Goal: Task Accomplishment & Management: Use online tool/utility

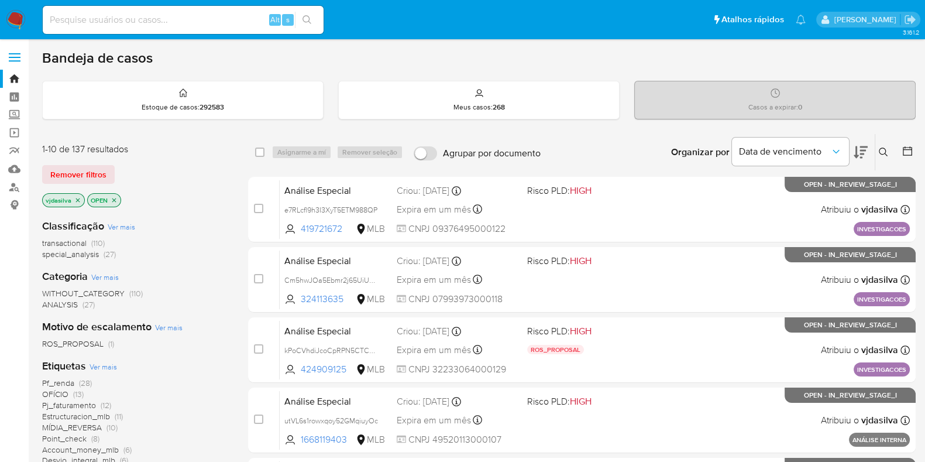
click at [145, 19] on input at bounding box center [183, 19] width 281 height 15
paste input "kPoCVhdiJcoCpRPN5CTCF1gt"
type input "kPoCVhdiJcoCpRPN5CTCF1gt"
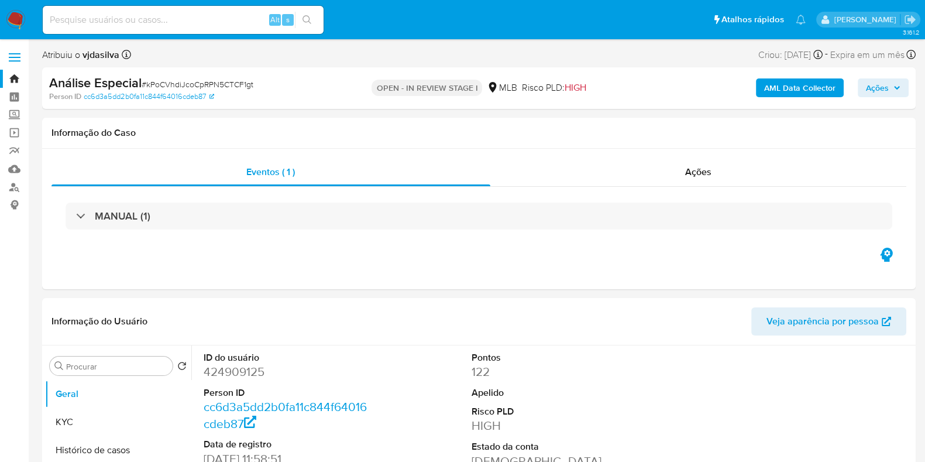
select select "10"
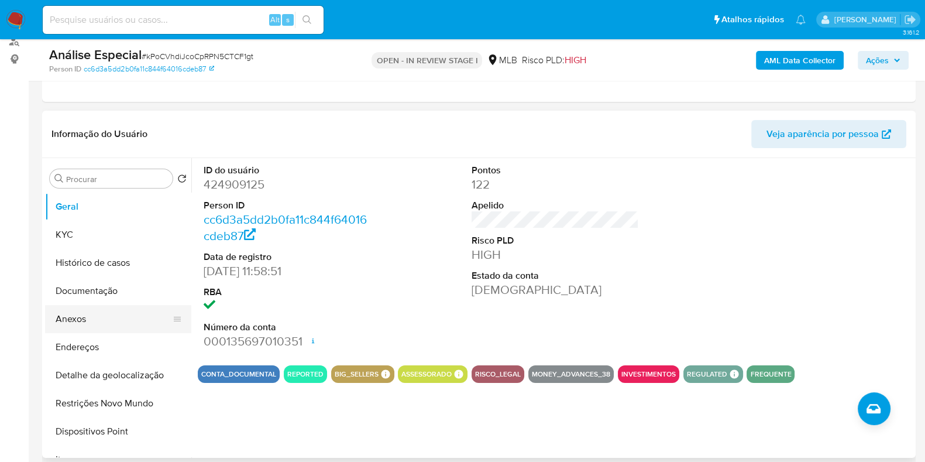
click at [99, 315] on button "Anexos" at bounding box center [113, 319] width 137 height 28
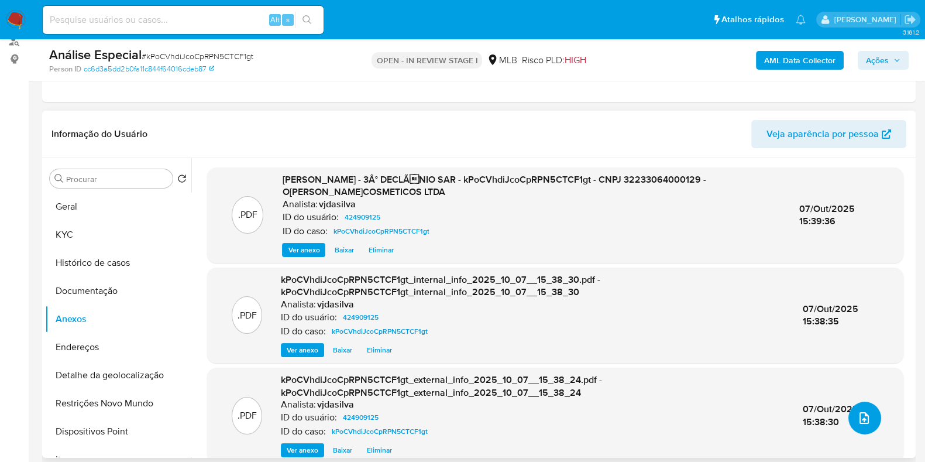
click at [856, 408] on button "upload-file" at bounding box center [864, 417] width 33 height 33
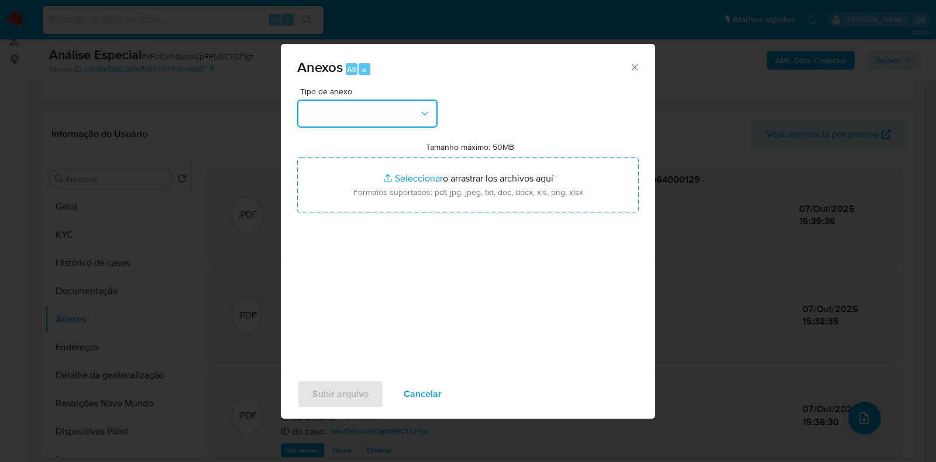
click at [428, 125] on button "button" at bounding box center [367, 113] width 140 height 28
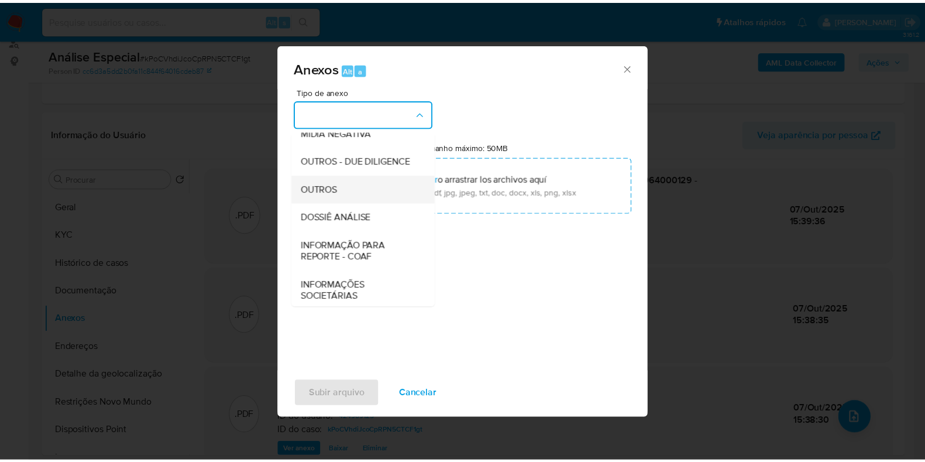
scroll to position [180, 0]
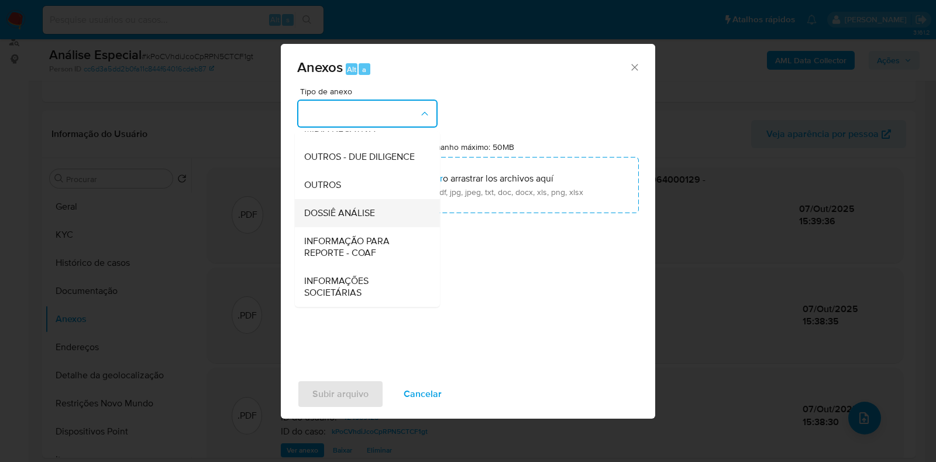
click at [383, 208] on div "DOSSIÊ ANÁLISE" at bounding box center [363, 213] width 119 height 28
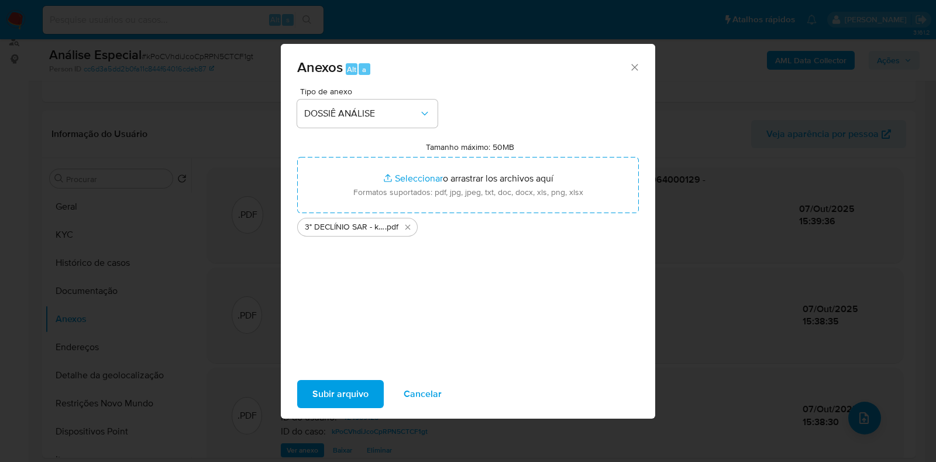
click at [359, 401] on span "Subir arquivo" at bounding box center [340, 394] width 56 height 26
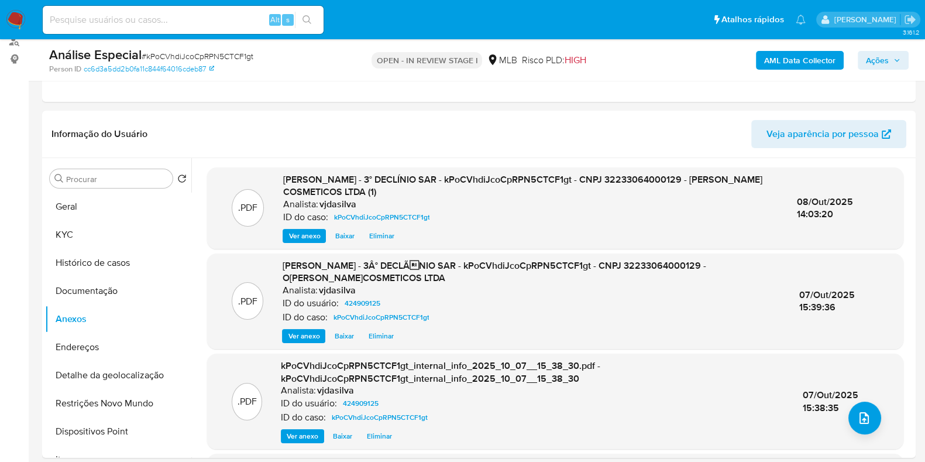
click at [878, 52] on span "Ações" at bounding box center [877, 60] width 23 height 19
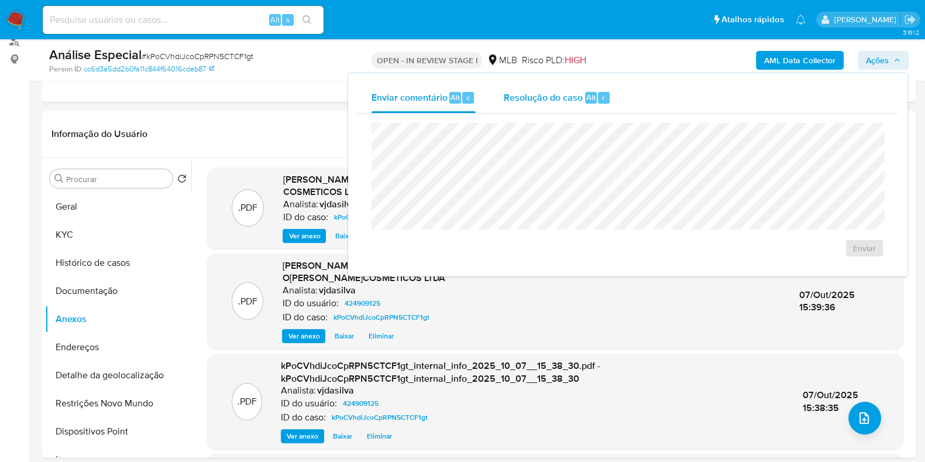
click at [539, 96] on span "Resolução do caso" at bounding box center [543, 96] width 79 height 13
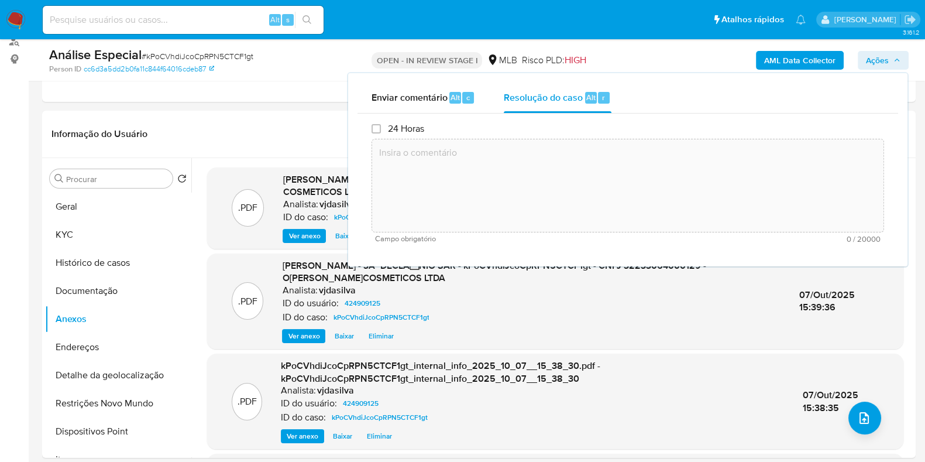
click at [521, 168] on textarea at bounding box center [627, 186] width 511 height 94
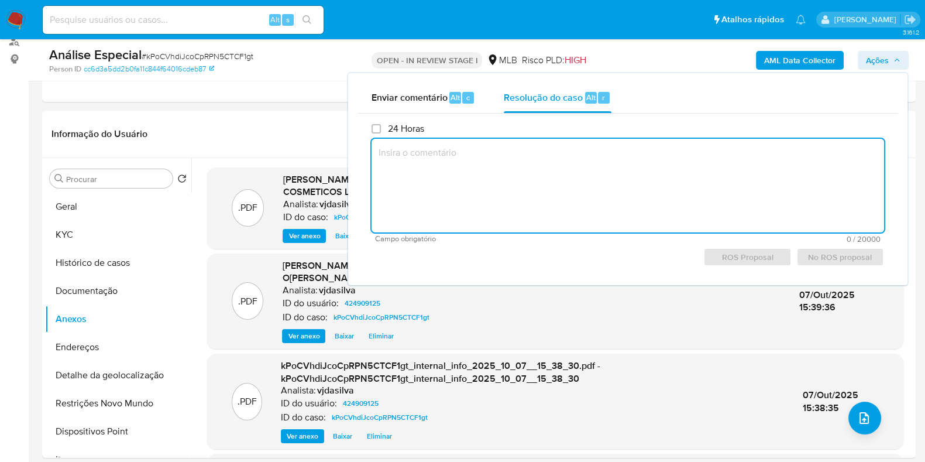
paste textarea "- A Ollie Cosméticos é uma empresa nativa digital, 100% brasileira brasileira d…"
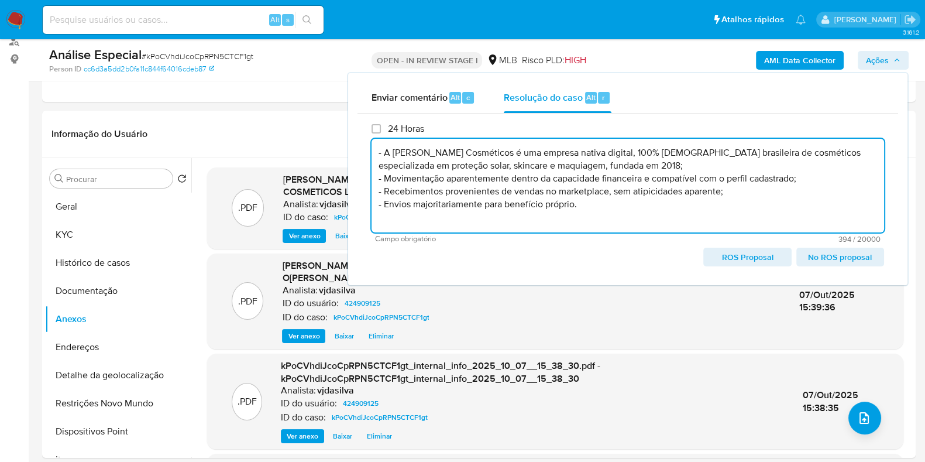
paste textarea "- Não comunicar ao COAF - Manutenção do relacionamento com a instituição"
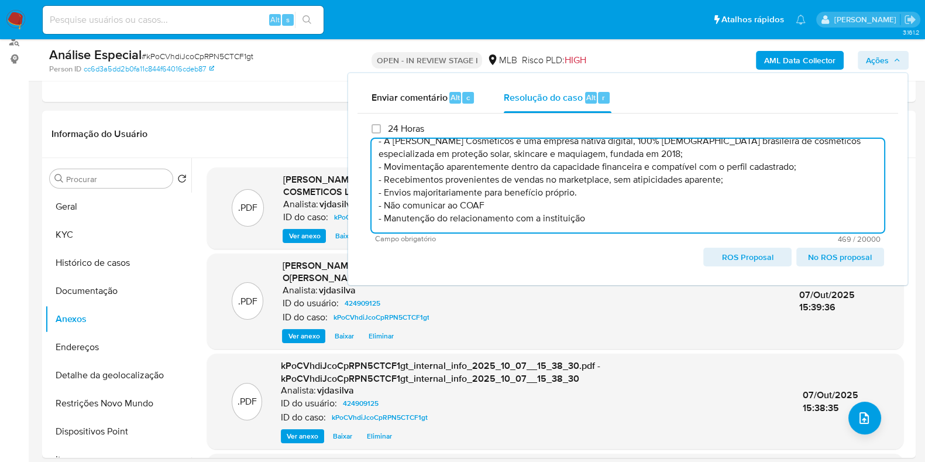
click at [826, 252] on span "No ROS proposal" at bounding box center [839, 257] width 71 height 16
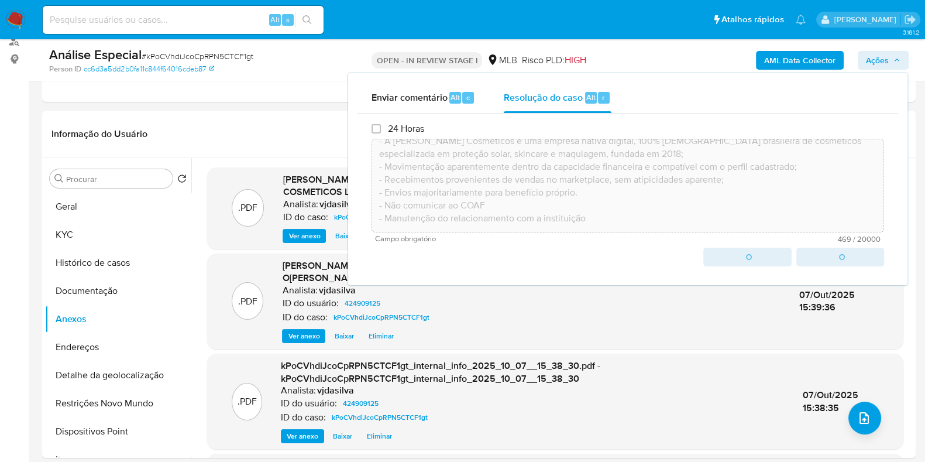
type textarea "- A Ollie Cosméticos é uma empresa nativa digital, 100% brasileira brasileira d…"
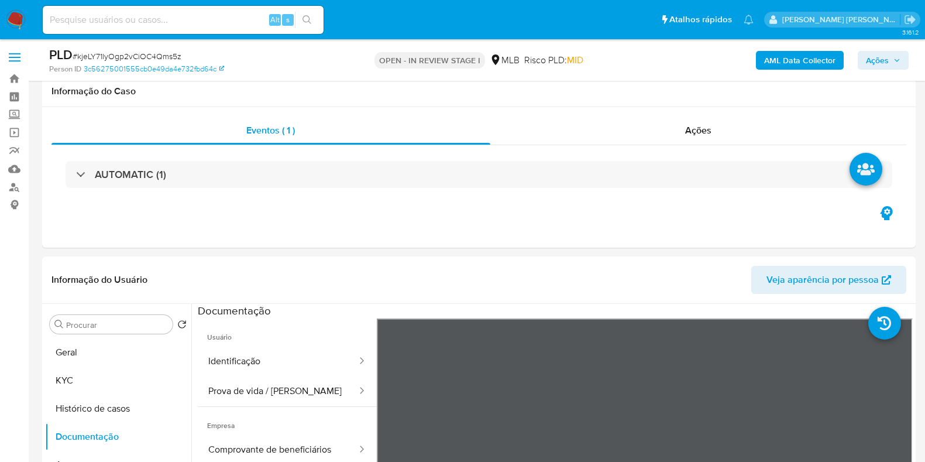
select select "10"
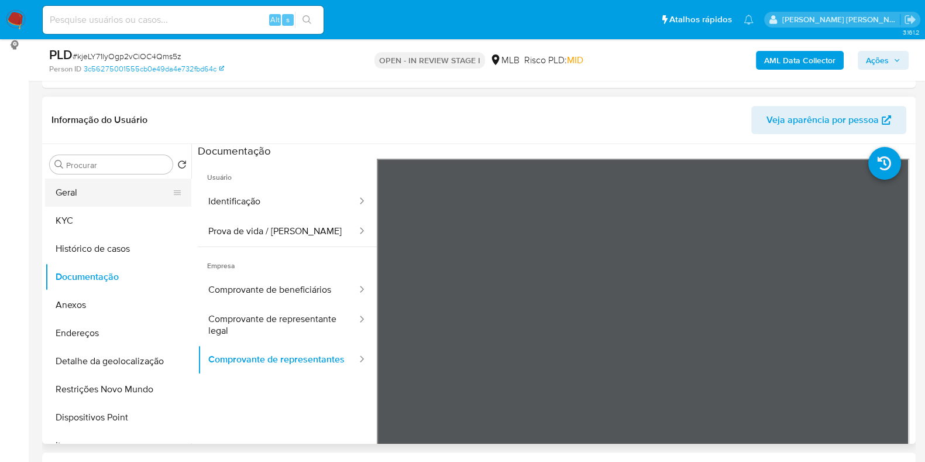
scroll to position [146, 0]
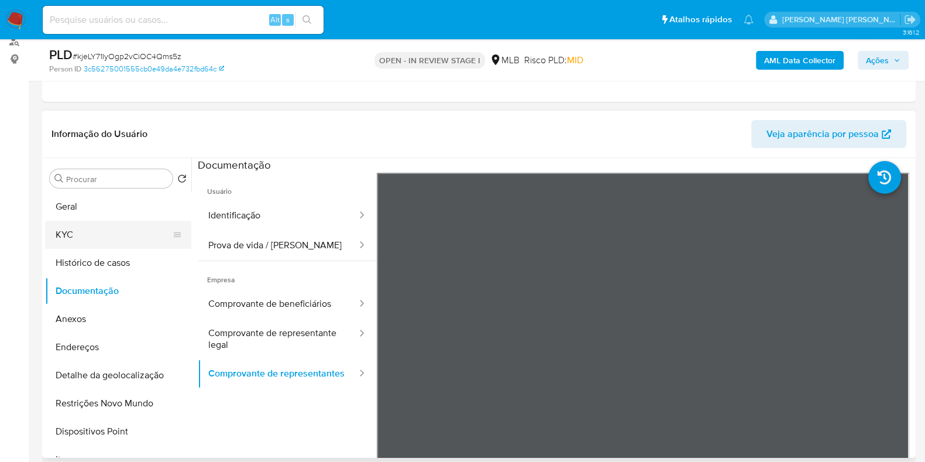
click at [106, 229] on button "KYC" at bounding box center [113, 235] width 137 height 28
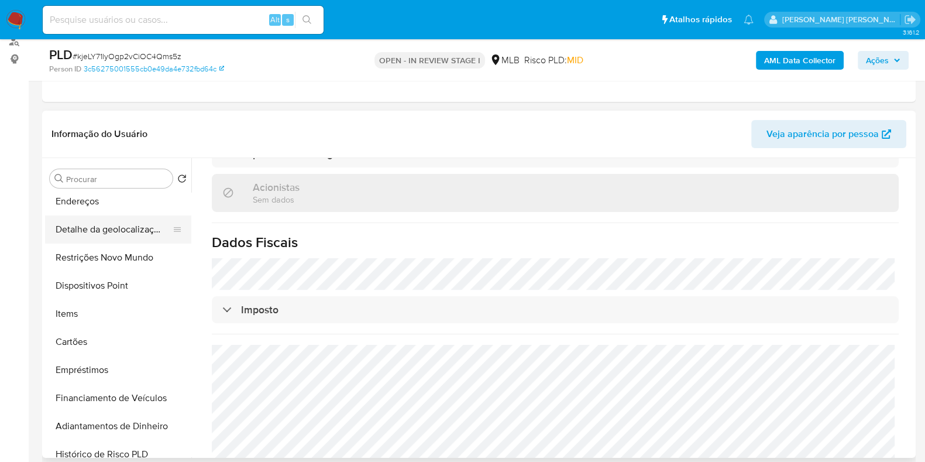
click at [120, 233] on button "Detalhe da geolocalização" at bounding box center [113, 229] width 137 height 28
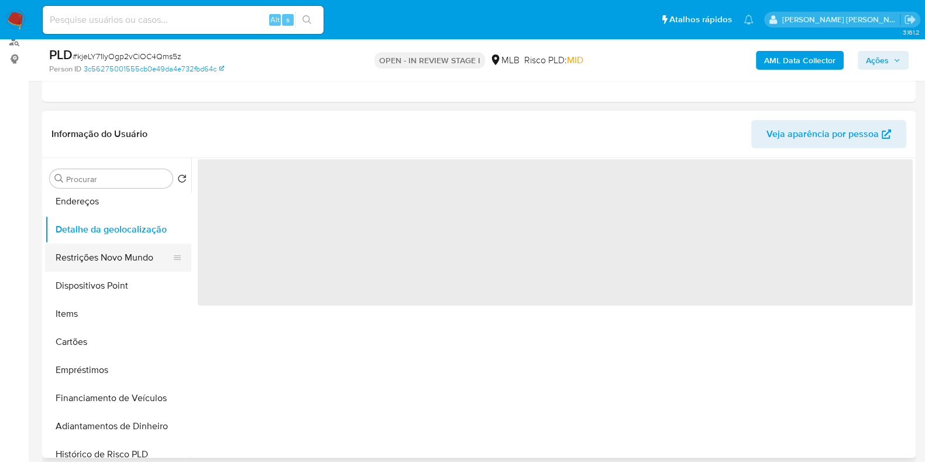
scroll to position [0, 0]
click at [120, 262] on button "Restrições Novo Mundo" at bounding box center [113, 257] width 137 height 28
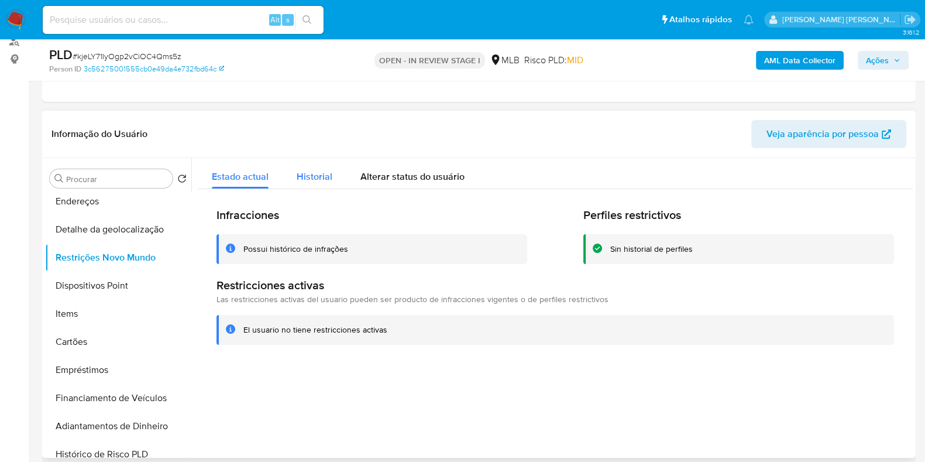
click at [311, 183] on div "Historial" at bounding box center [315, 173] width 36 height 31
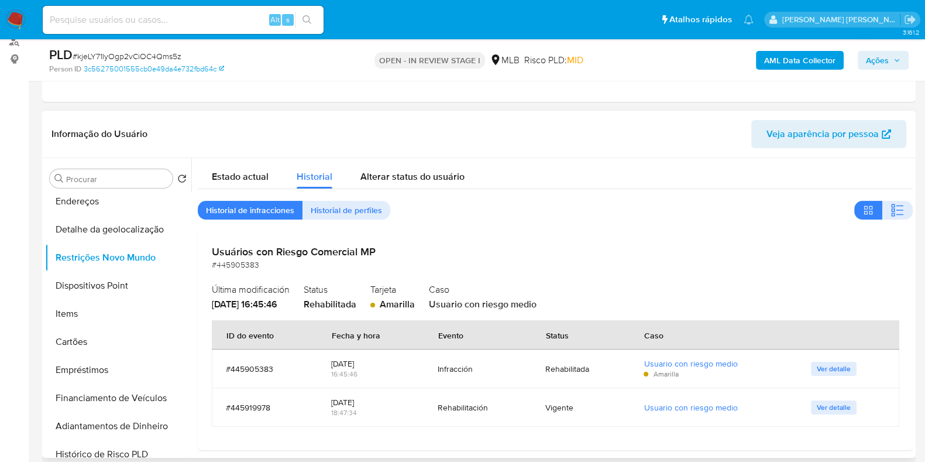
click at [257, 254] on h2 "Usuários con Riesgo Comercial MP" at bounding box center [555, 251] width 687 height 13
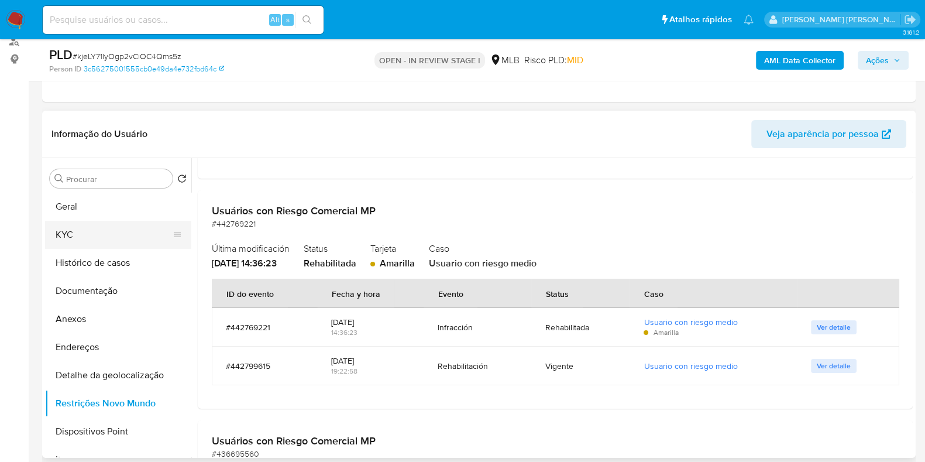
click at [101, 230] on button "KYC" at bounding box center [113, 235] width 137 height 28
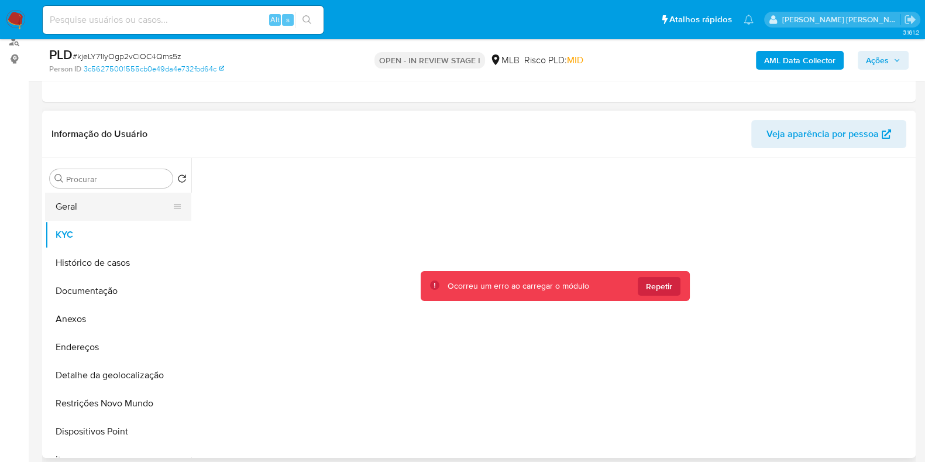
click at [128, 205] on button "Geral" at bounding box center [113, 206] width 137 height 28
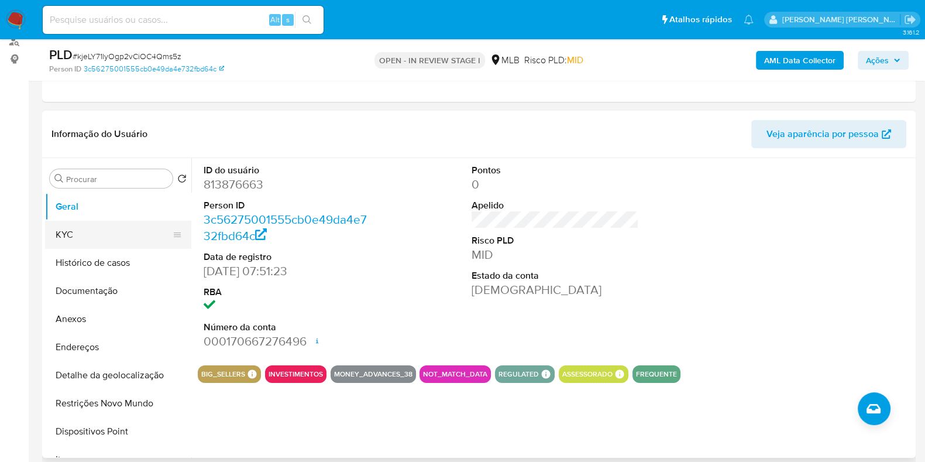
click at [115, 233] on button "KYC" at bounding box center [113, 235] width 137 height 28
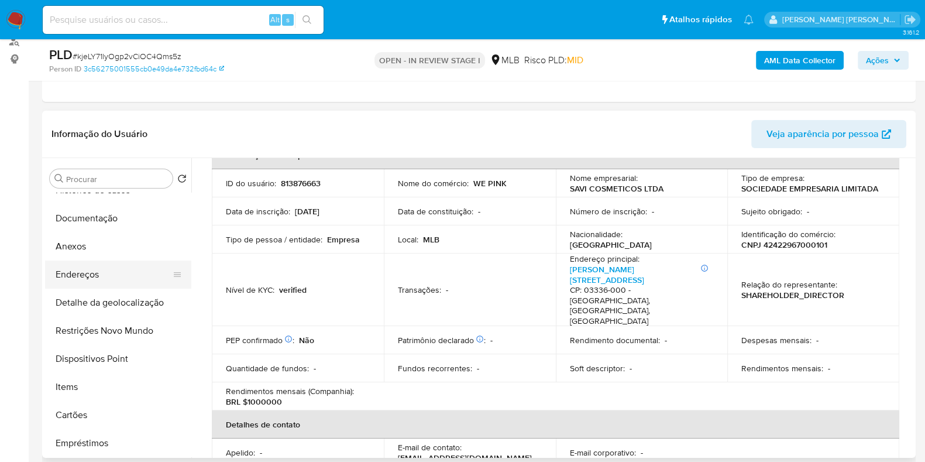
scroll to position [73, 0]
click at [108, 276] on button "Endereços" at bounding box center [113, 274] width 137 height 28
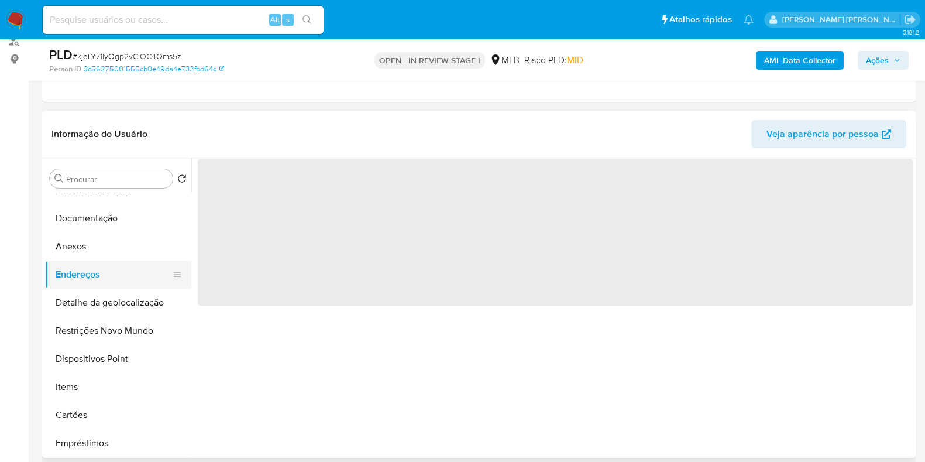
scroll to position [0, 0]
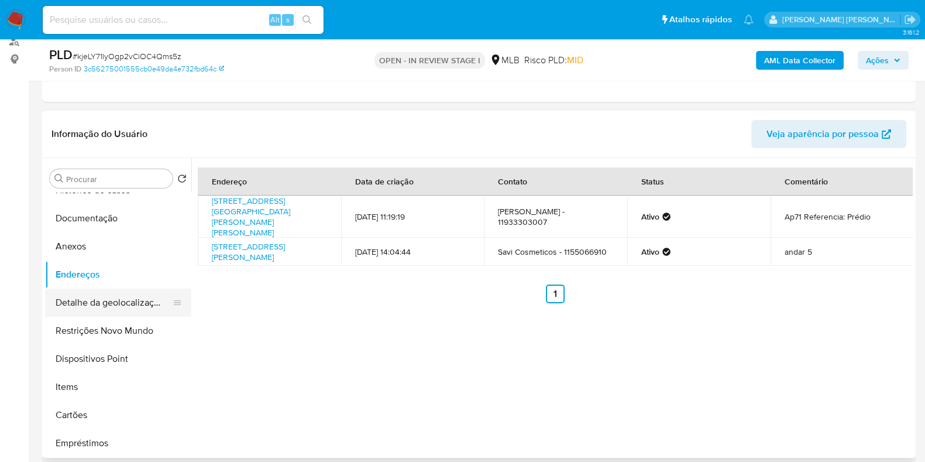
click at [116, 305] on button "Detalhe da geolocalização" at bounding box center [113, 302] width 137 height 28
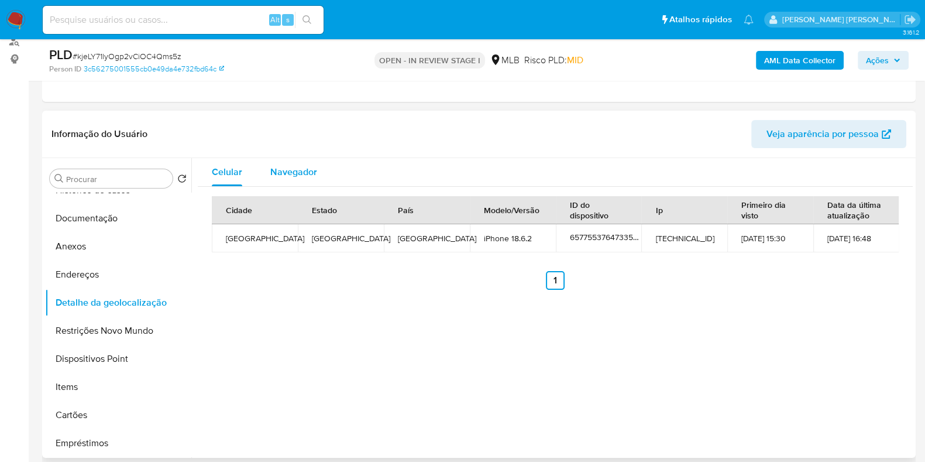
click at [271, 177] on span "Navegador" at bounding box center [293, 171] width 47 height 13
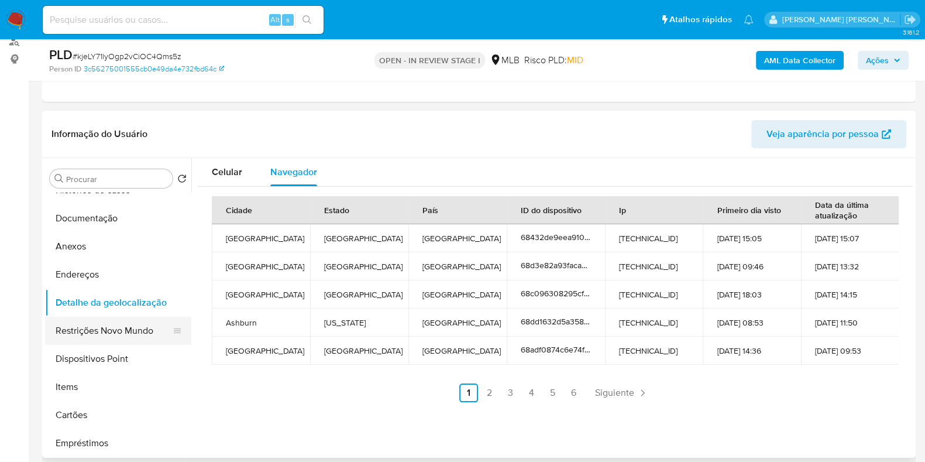
click at [114, 329] on button "Restrições Novo Mundo" at bounding box center [113, 331] width 137 height 28
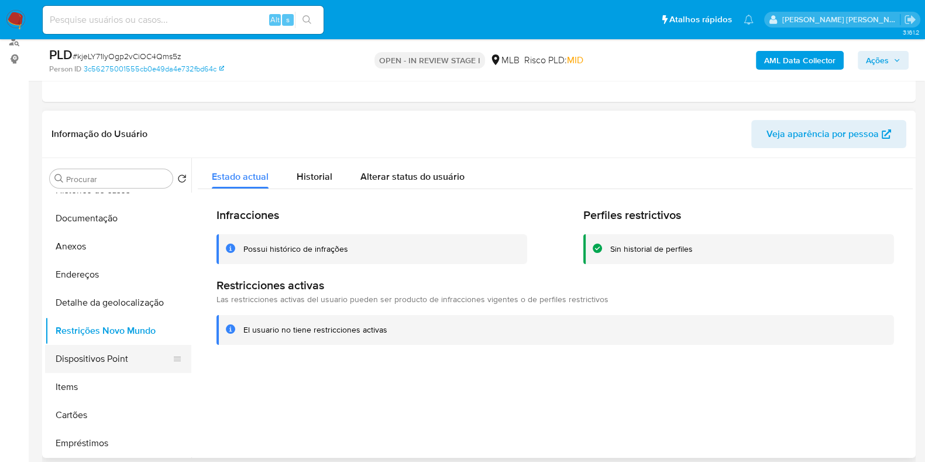
click at [117, 362] on button "Dispositivos Point" at bounding box center [113, 359] width 137 height 28
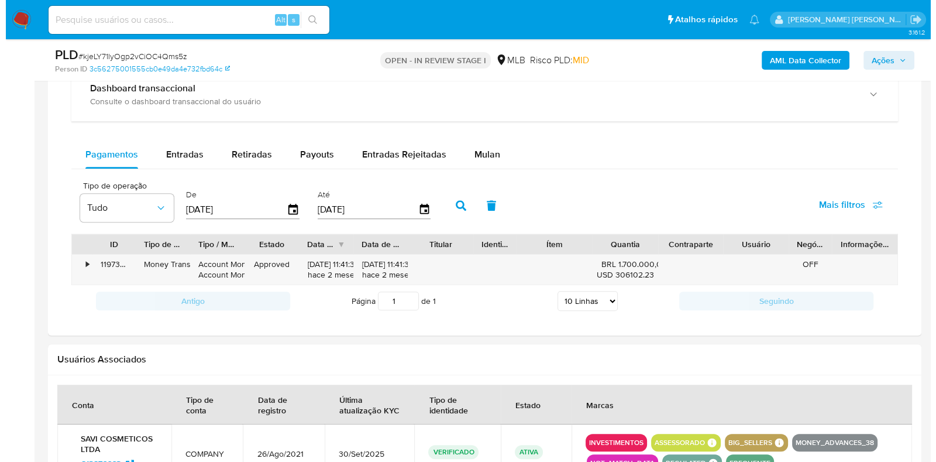
scroll to position [1096, 0]
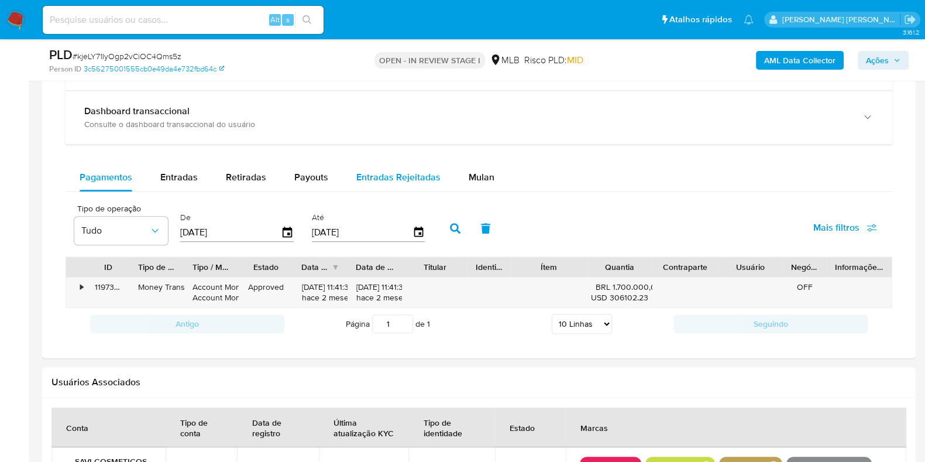
click at [364, 172] on span "Entradas Rejeitadas" at bounding box center [398, 176] width 84 height 13
select select "10"
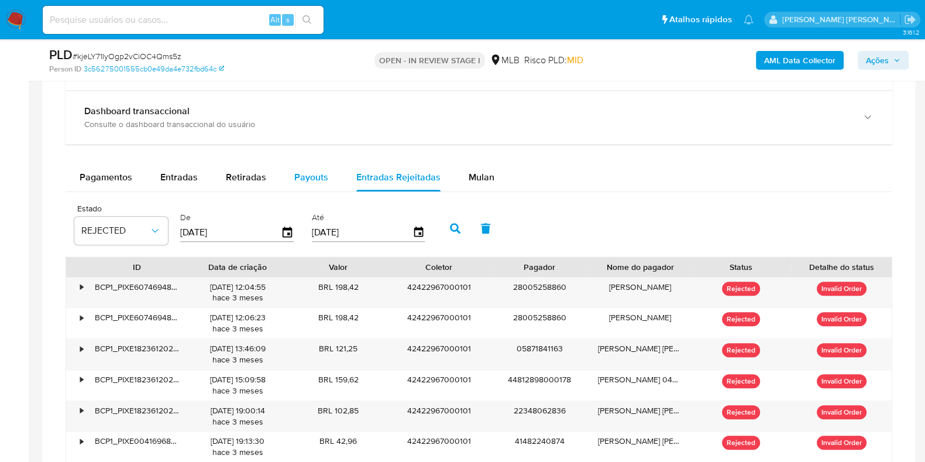
click at [312, 177] on span "Payouts" at bounding box center [311, 176] width 34 height 13
select select "10"
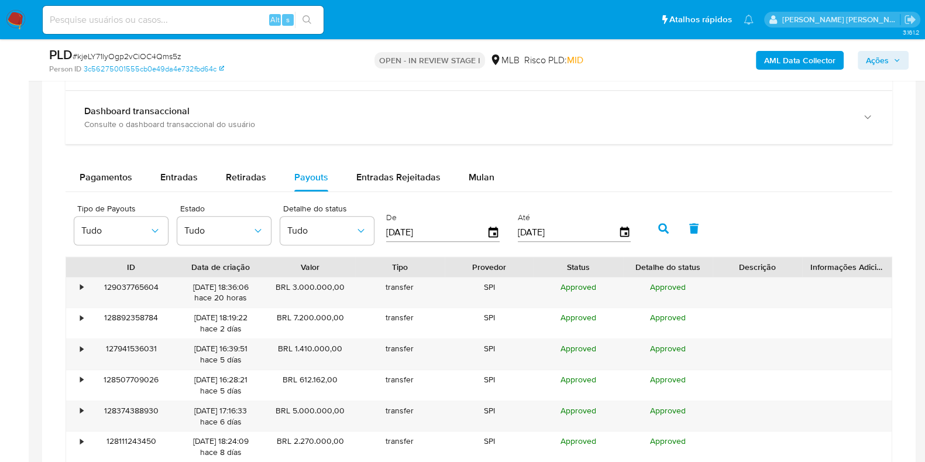
click at [483, 231] on input "11/07/2025" at bounding box center [436, 232] width 101 height 19
click at [491, 231] on icon "button" at bounding box center [493, 231] width 9 height 11
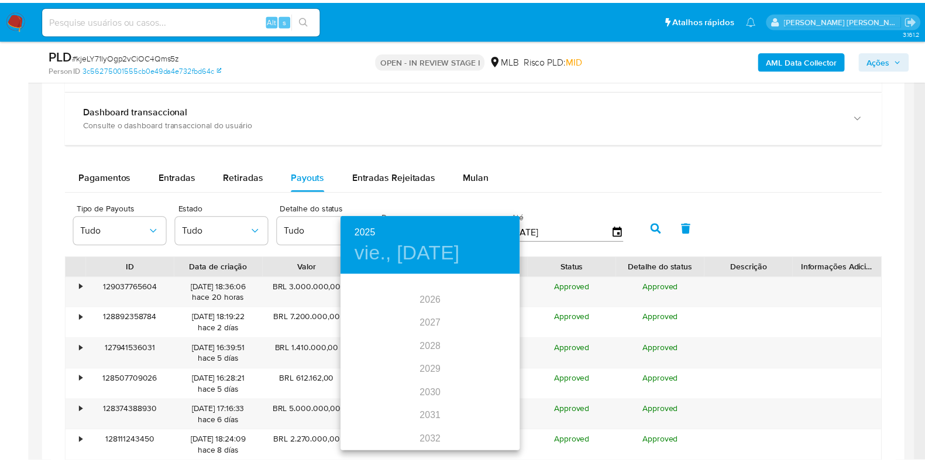
scroll to position [0, 0]
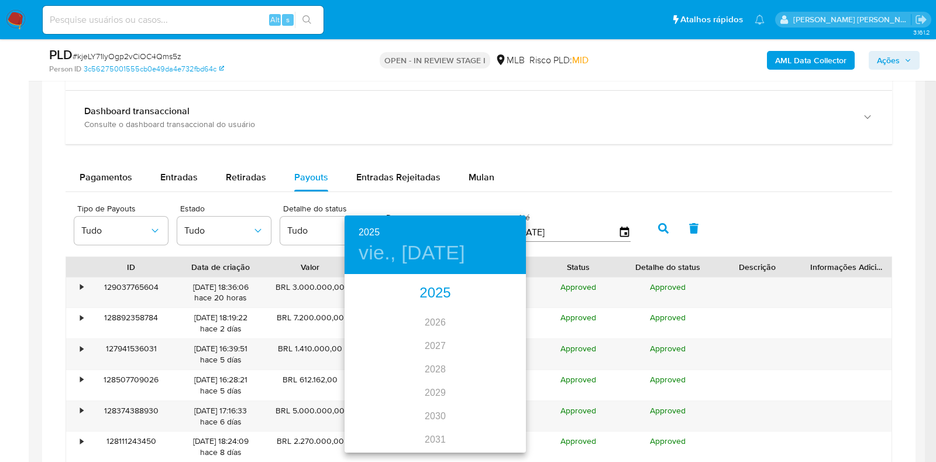
click at [439, 291] on div "2025" at bounding box center [435, 292] width 181 height 23
click at [366, 432] on div "oct." at bounding box center [375, 429] width 60 height 44
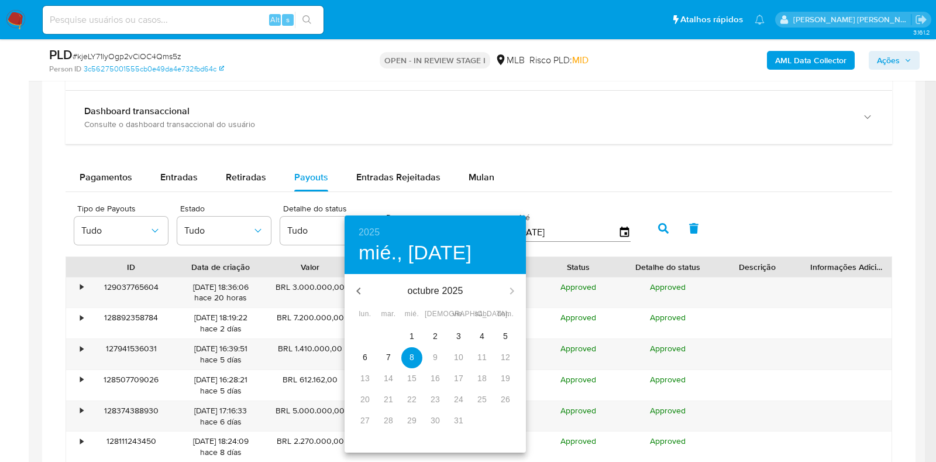
click at [363, 358] on p "6" at bounding box center [365, 357] width 5 height 12
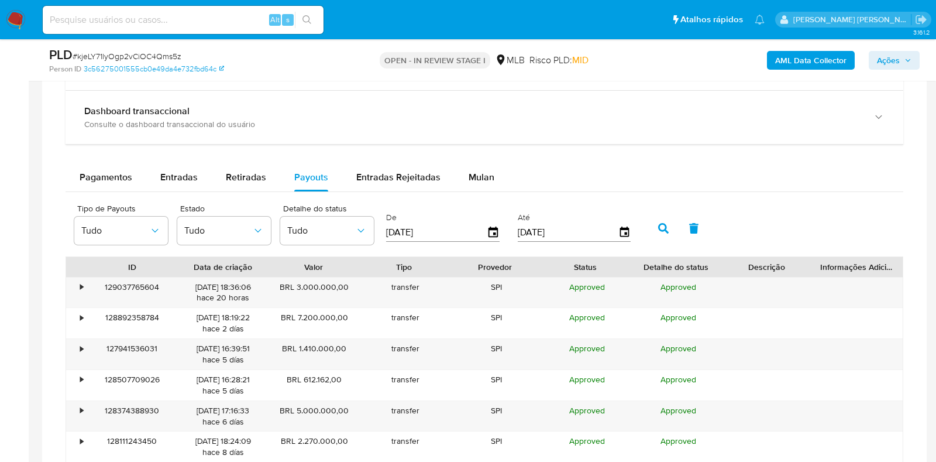
type input "06/10/2025"
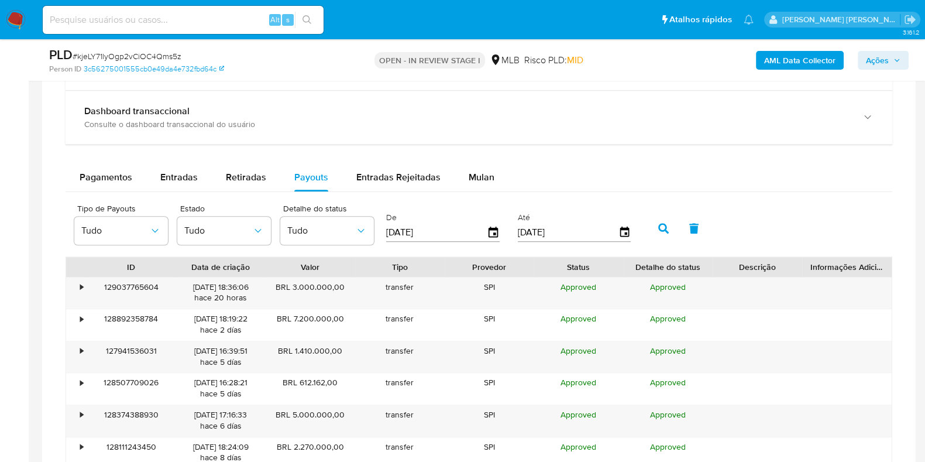
click at [556, 226] on input "08/10/2025" at bounding box center [568, 232] width 101 height 19
click at [614, 235] on icon "button" at bounding box center [624, 232] width 20 height 20
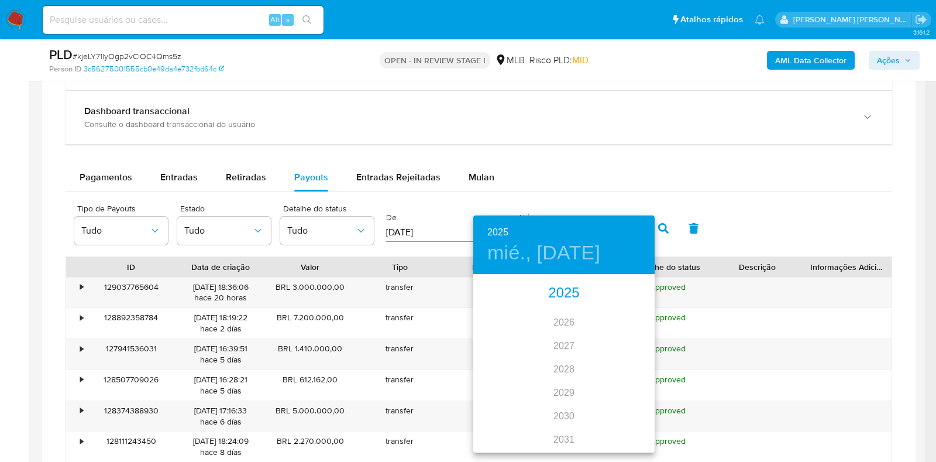
click at [568, 288] on div "2025" at bounding box center [563, 292] width 181 height 23
click at [504, 425] on div "oct." at bounding box center [503, 429] width 60 height 44
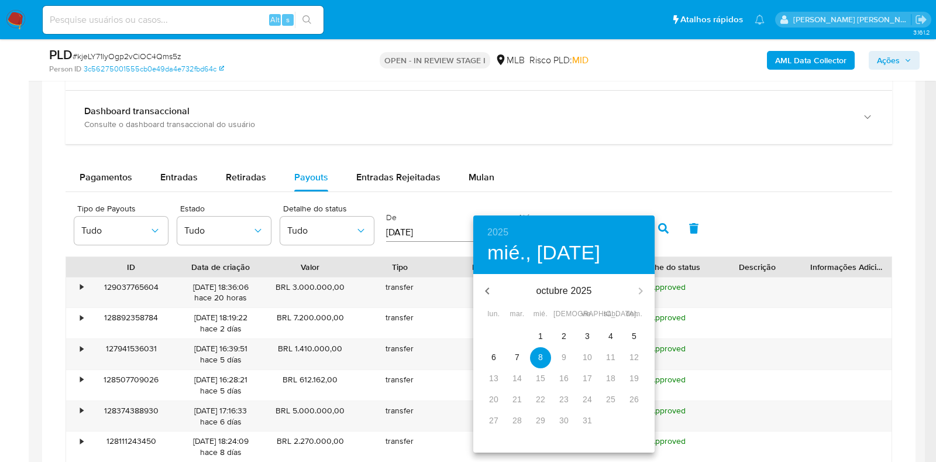
click at [496, 355] on p "6" at bounding box center [493, 357] width 5 height 12
type input "06/10/2025"
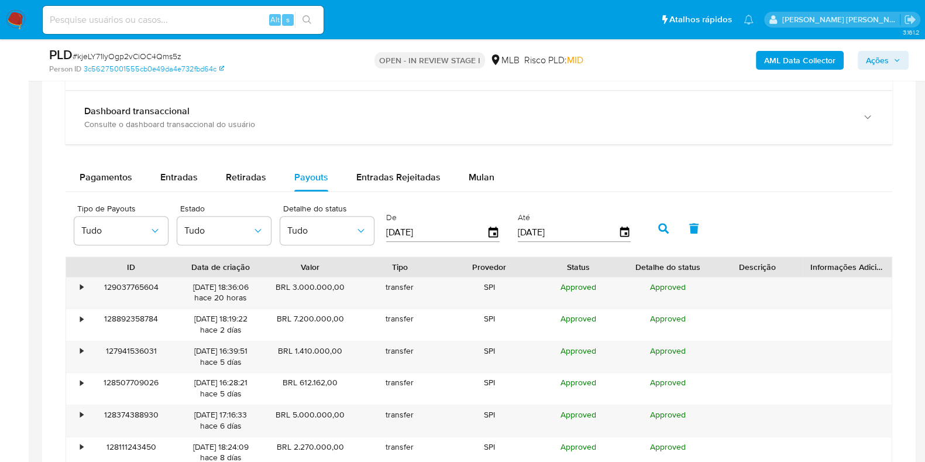
click at [660, 229] on icon "button" at bounding box center [663, 228] width 11 height 11
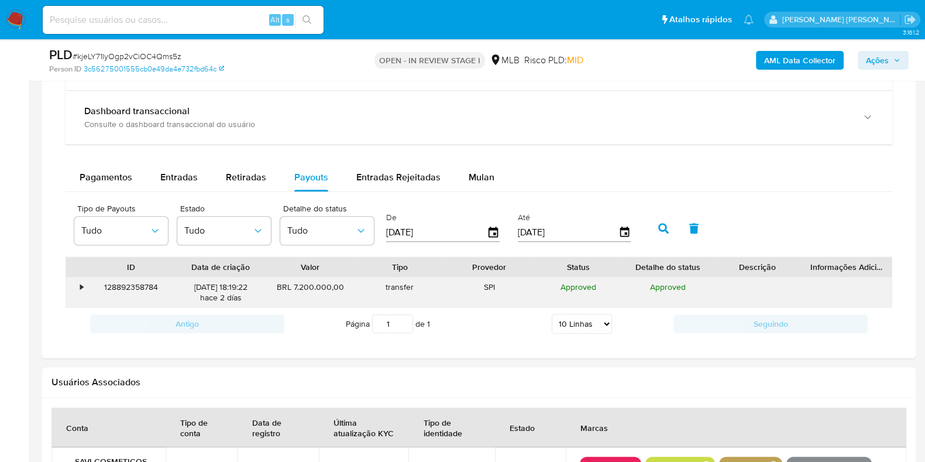
drag, startPoint x: 261, startPoint y: 283, endPoint x: 229, endPoint y: 284, distance: 32.2
click at [229, 284] on div "06/10/2025 18:19:22 hace 2 días" at bounding box center [221, 292] width 90 height 30
click at [71, 287] on div "•" at bounding box center [76, 292] width 20 height 30
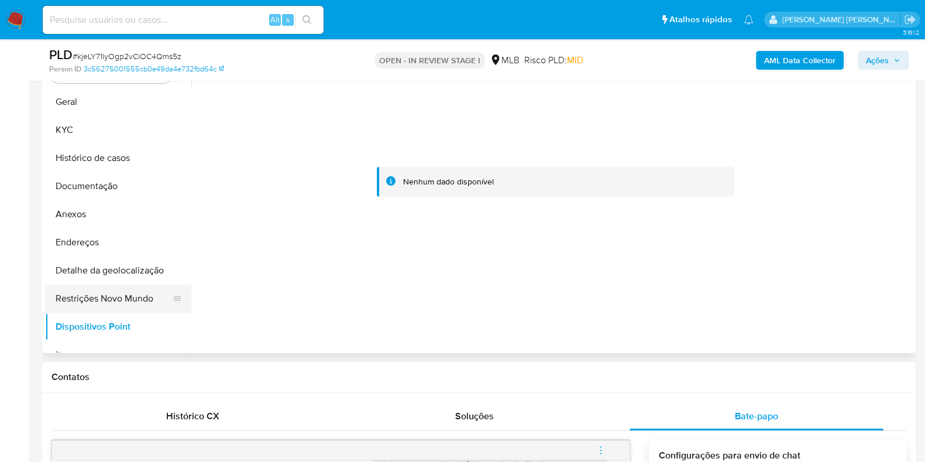
scroll to position [219, 0]
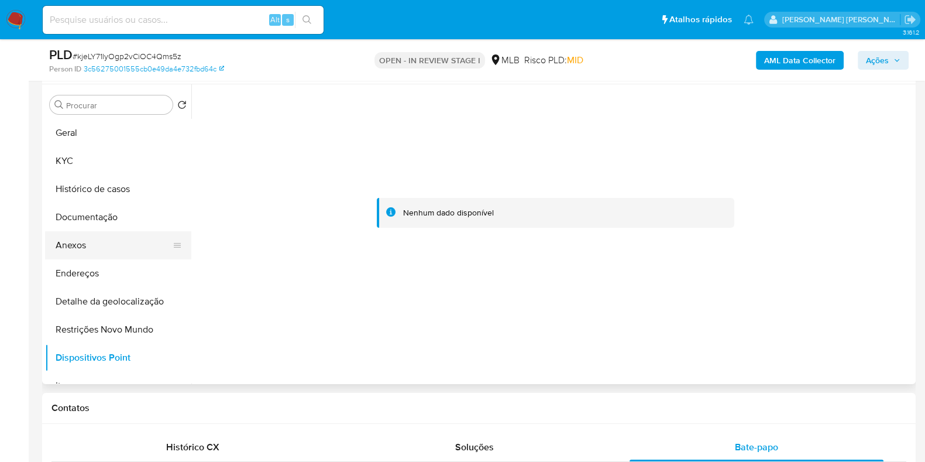
click at [71, 240] on button "Anexos" at bounding box center [113, 245] width 137 height 28
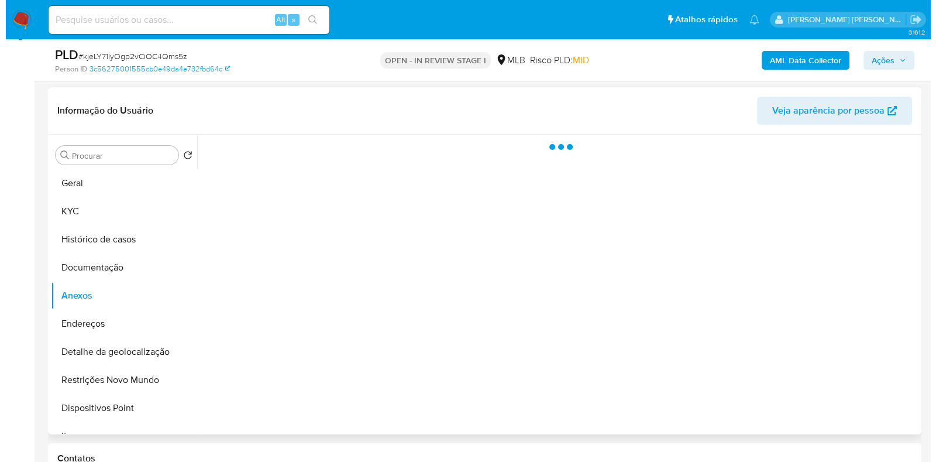
scroll to position [146, 0]
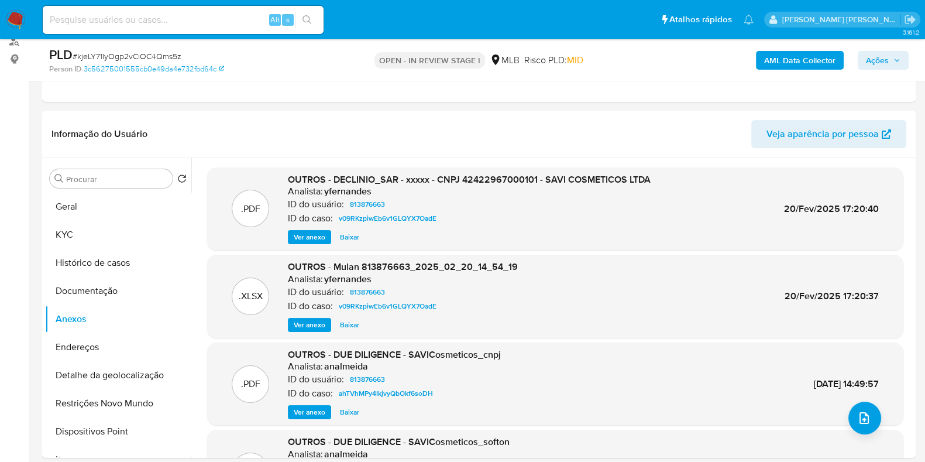
click at [810, 57] on b "AML Data Collector" at bounding box center [799, 60] width 71 height 19
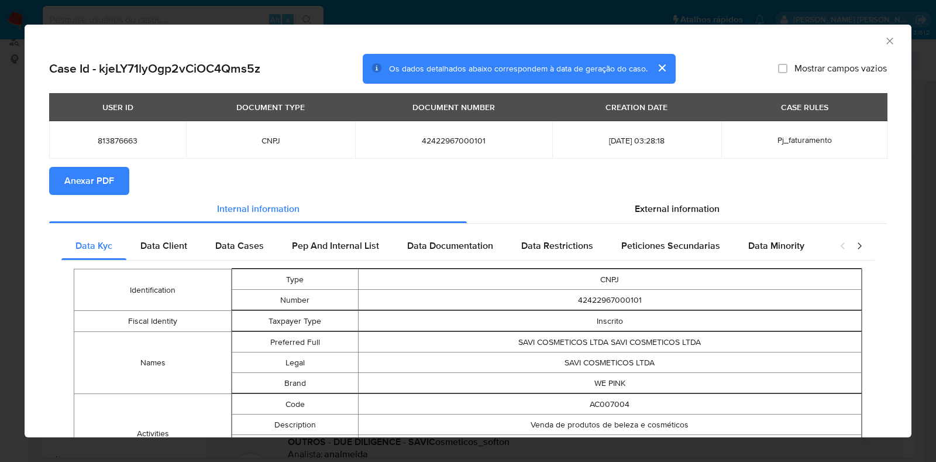
click at [95, 177] on span "Anexar PDF" at bounding box center [89, 181] width 50 height 26
click at [884, 42] on icon "Fechar a janela" at bounding box center [890, 41] width 12 height 12
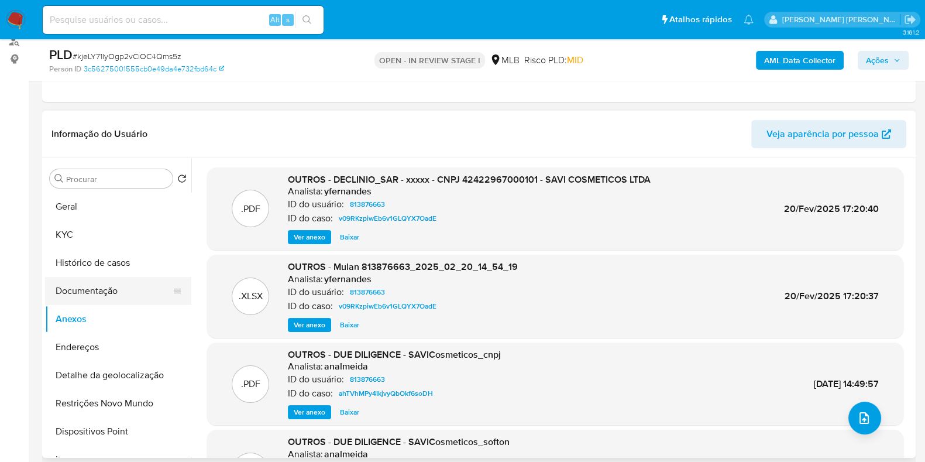
click at [111, 287] on button "Documentação" at bounding box center [113, 291] width 137 height 28
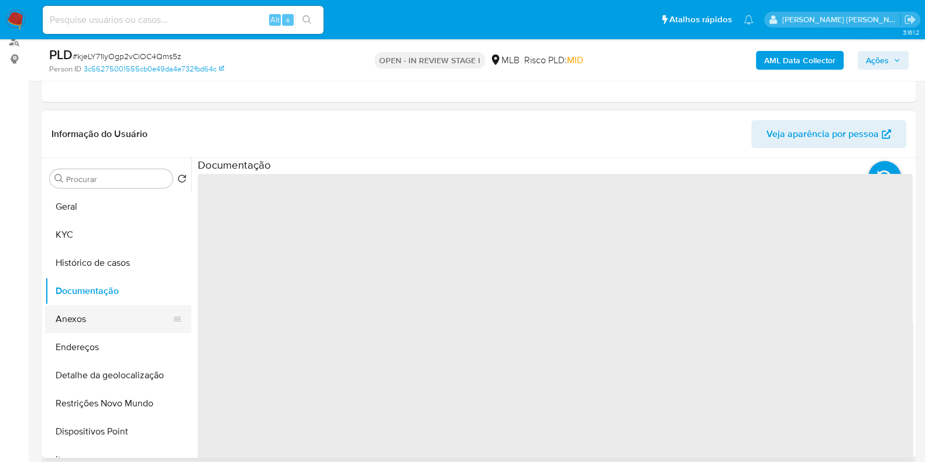
click at [92, 317] on button "Anexos" at bounding box center [113, 319] width 137 height 28
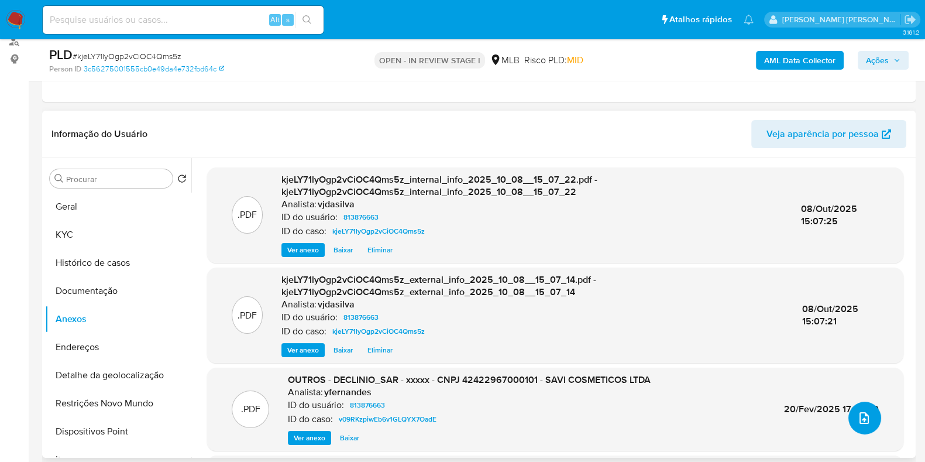
click at [857, 424] on button "upload-file" at bounding box center [864, 417] width 33 height 33
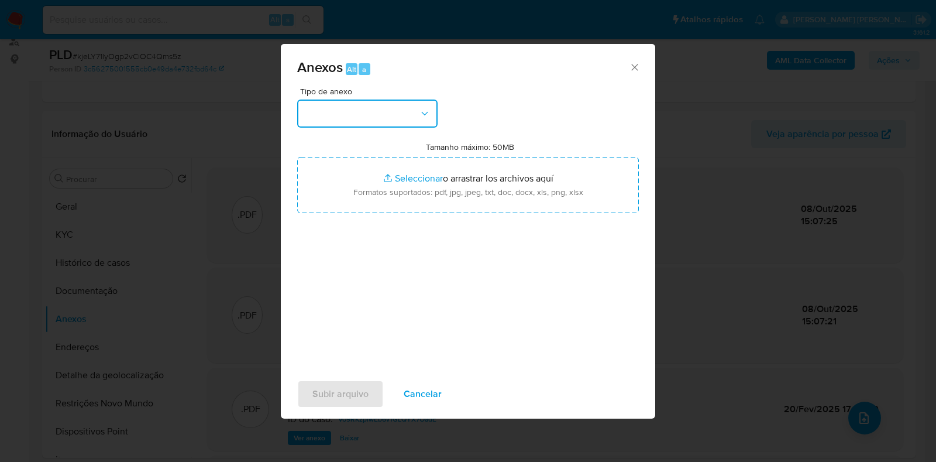
click at [403, 117] on button "button" at bounding box center [367, 113] width 140 height 28
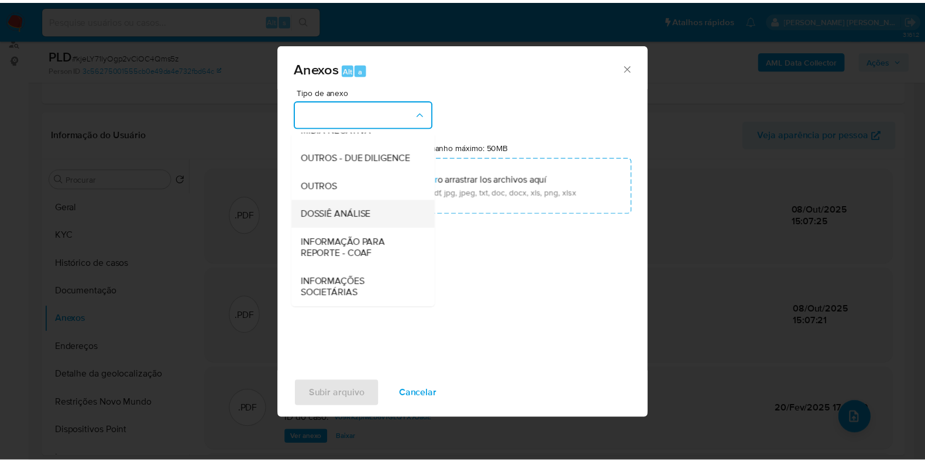
scroll to position [180, 0]
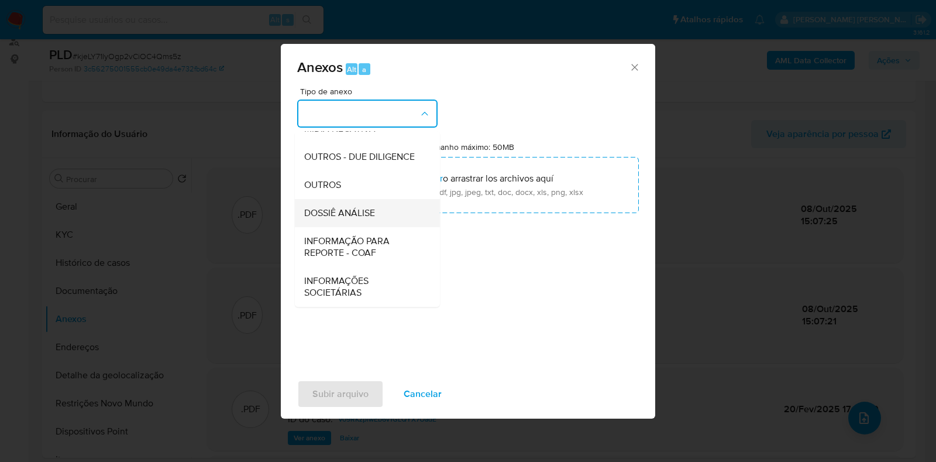
click at [389, 217] on div "DOSSIÊ ANÁLISE" at bounding box center [363, 213] width 119 height 28
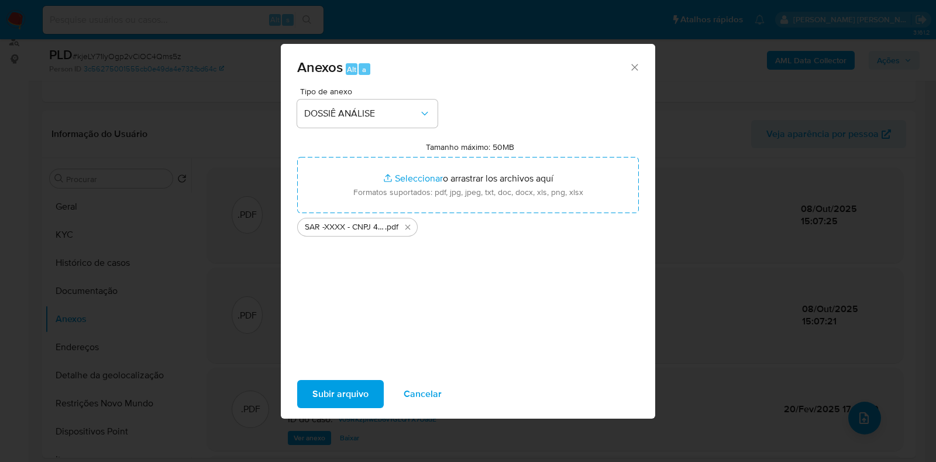
click at [356, 388] on span "Subir arquivo" at bounding box center [340, 394] width 56 height 26
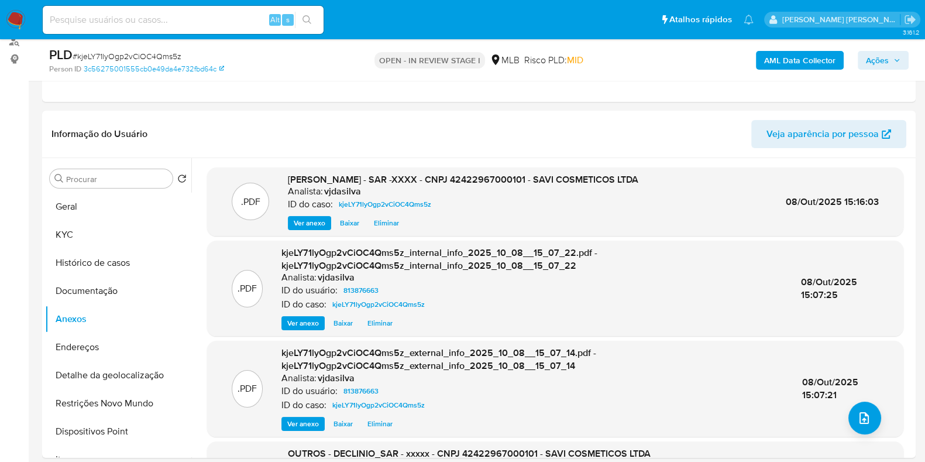
click at [886, 62] on span "Ações" at bounding box center [877, 60] width 23 height 19
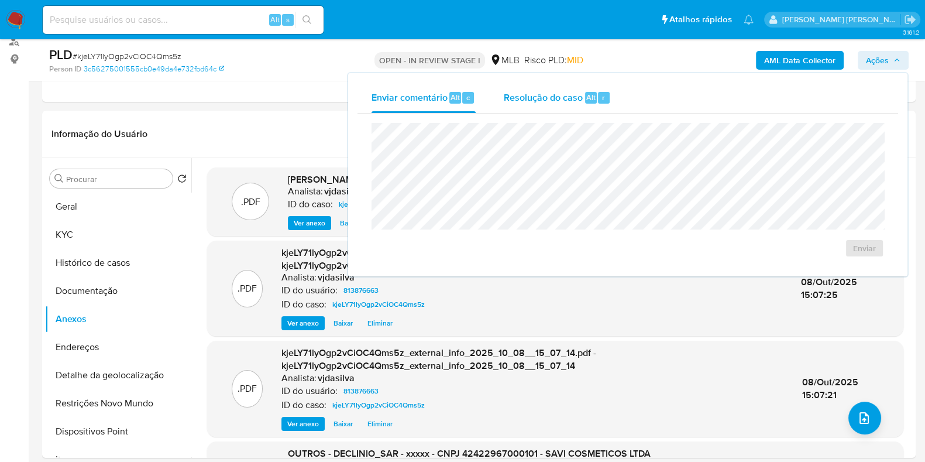
click at [552, 101] on span "Resolução do caso" at bounding box center [543, 96] width 79 height 13
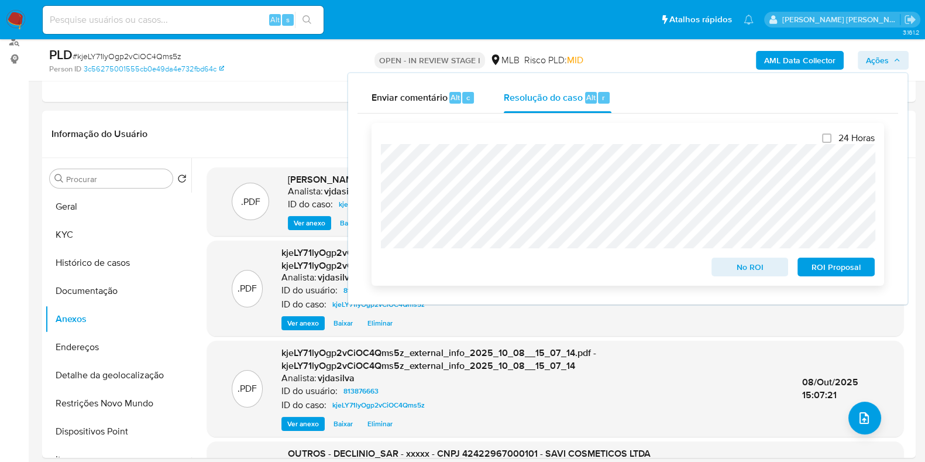
click at [828, 263] on span "ROI Proposal" at bounding box center [836, 267] width 61 height 16
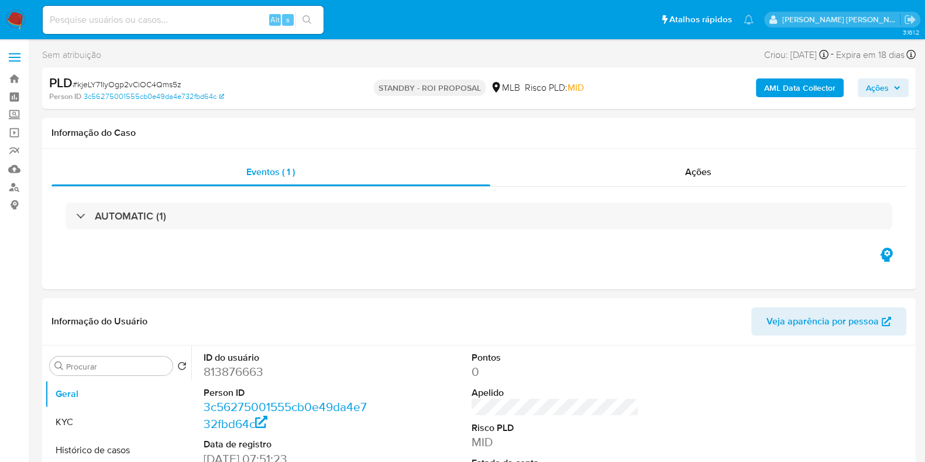
select select "10"
click at [17, 174] on link "Mulan" at bounding box center [69, 169] width 139 height 18
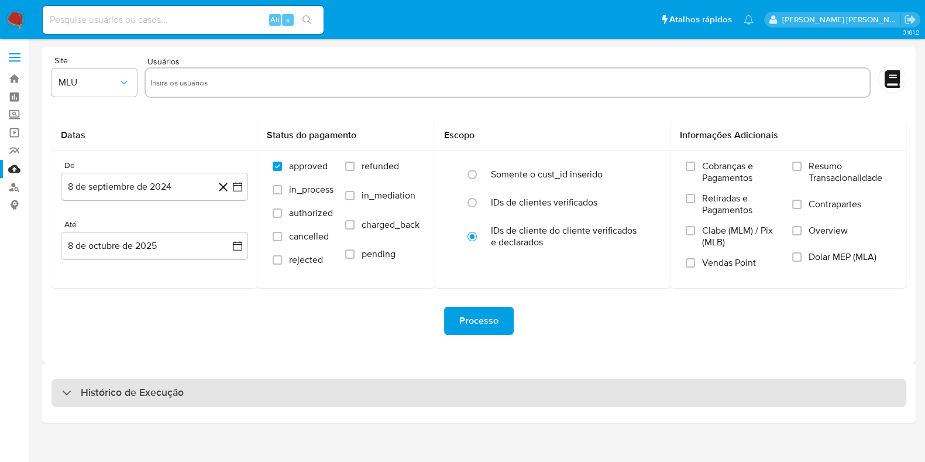
click at [186, 390] on div "Histórico de Execução" at bounding box center [478, 393] width 855 height 28
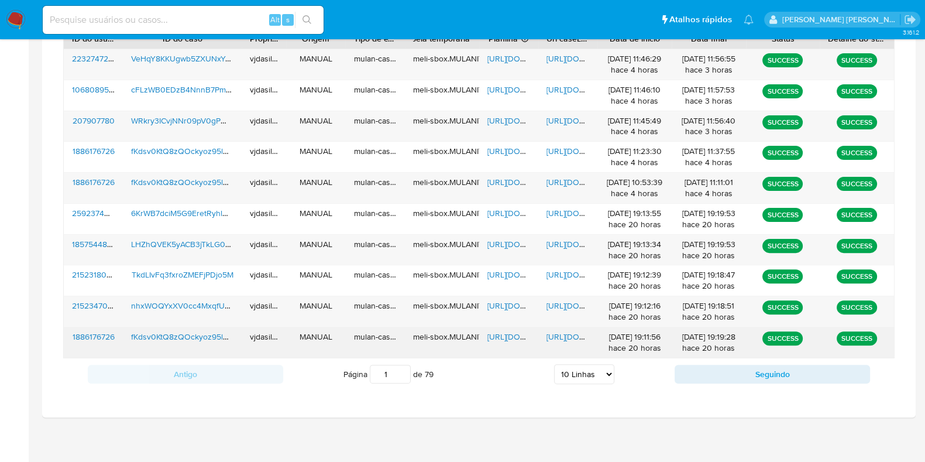
scroll to position [450, 0]
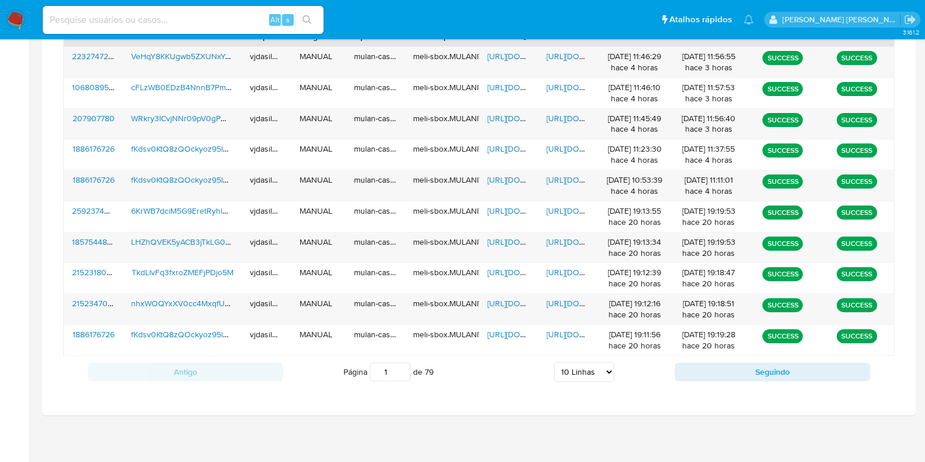
click at [577, 362] on select "5 Linhas 10 Linhas 20 Linhas 25 Linhas 50 Linhas 100 Linhas" at bounding box center [584, 372] width 60 height 20
select select "100"
click at [554, 362] on select "5 Linhas 10 Linhas 20 Linhas 25 Linhas 50 Linhas 100 Linhas" at bounding box center [584, 372] width 60 height 20
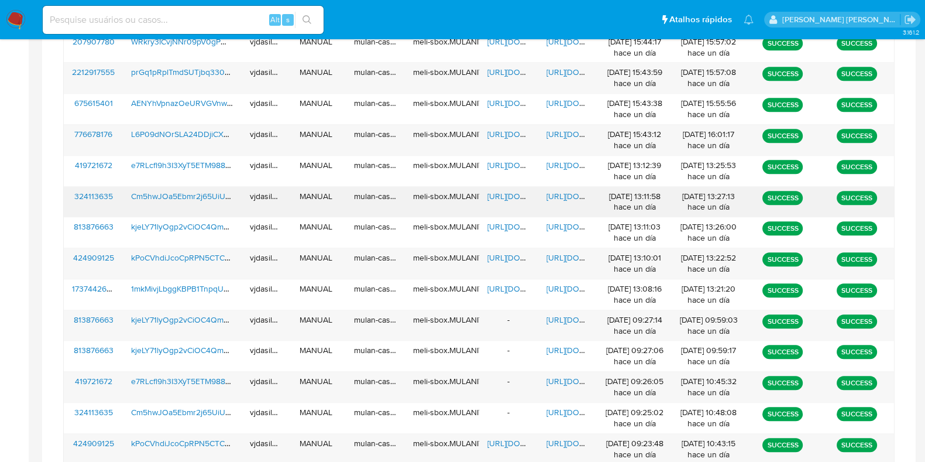
scroll to position [909, 0]
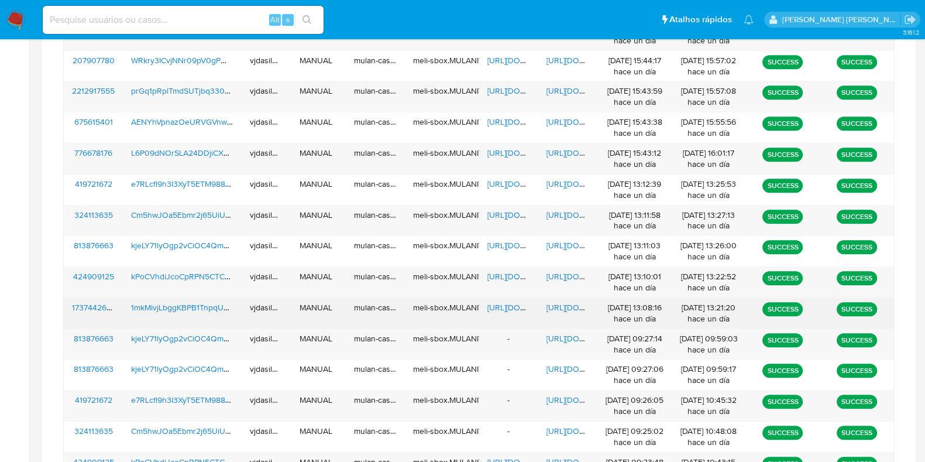
click at [568, 301] on span "[URL][DOMAIN_NAME]" at bounding box center [586, 307] width 81 height 12
click at [504, 306] on span "[URL][DOMAIN_NAME]" at bounding box center [527, 307] width 81 height 12
click at [209, 301] on span "1mkMivjLbggKBPB1TnpqUJV4" at bounding box center [184, 307] width 106 height 12
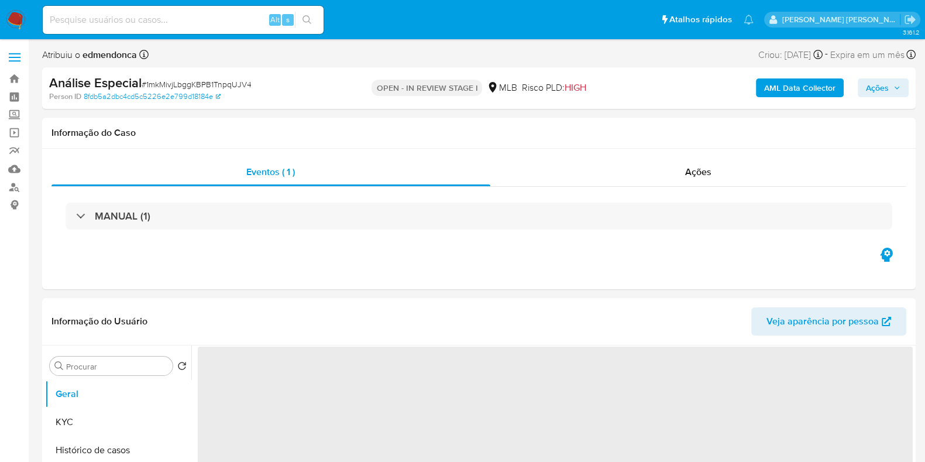
select select "10"
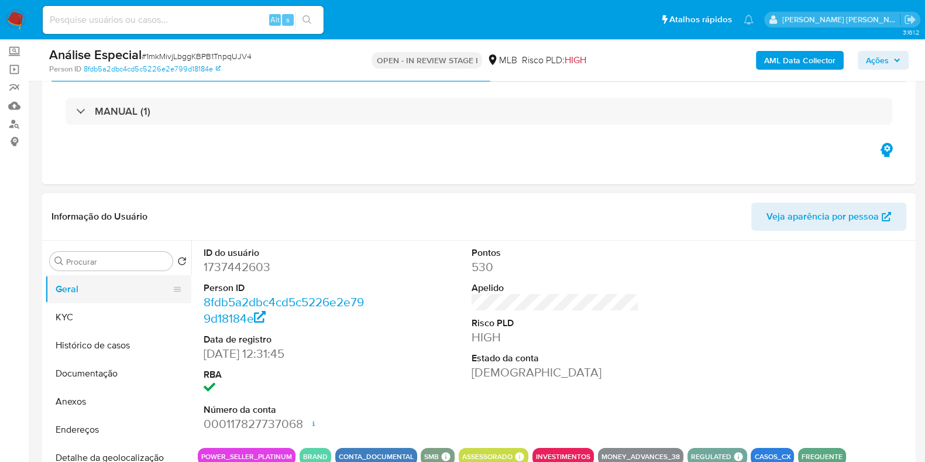
scroll to position [146, 0]
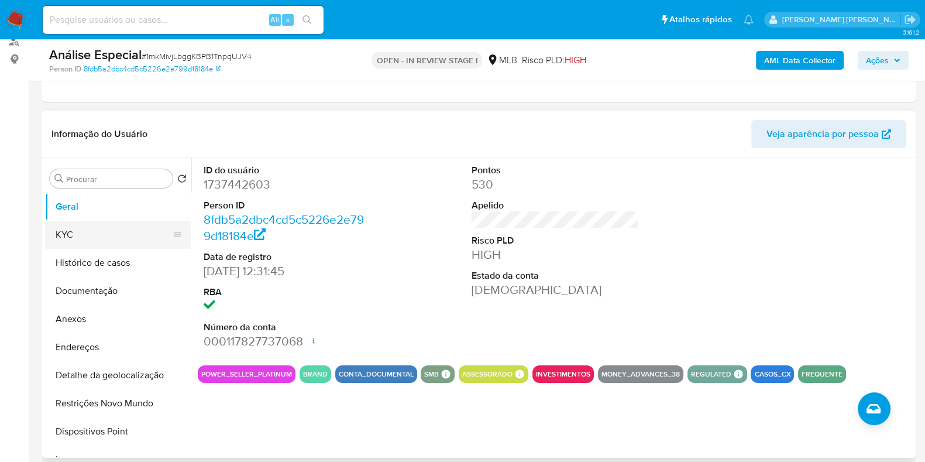
click at [119, 236] on button "KYC" at bounding box center [113, 235] width 137 height 28
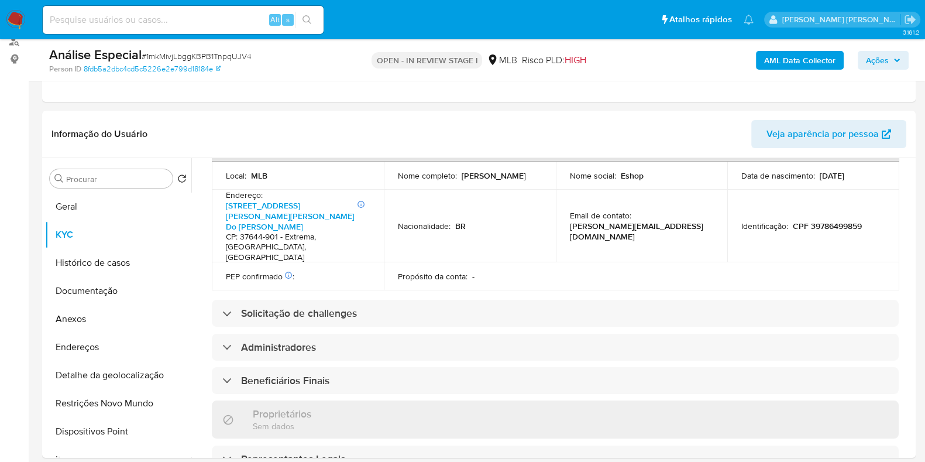
scroll to position [734, 0]
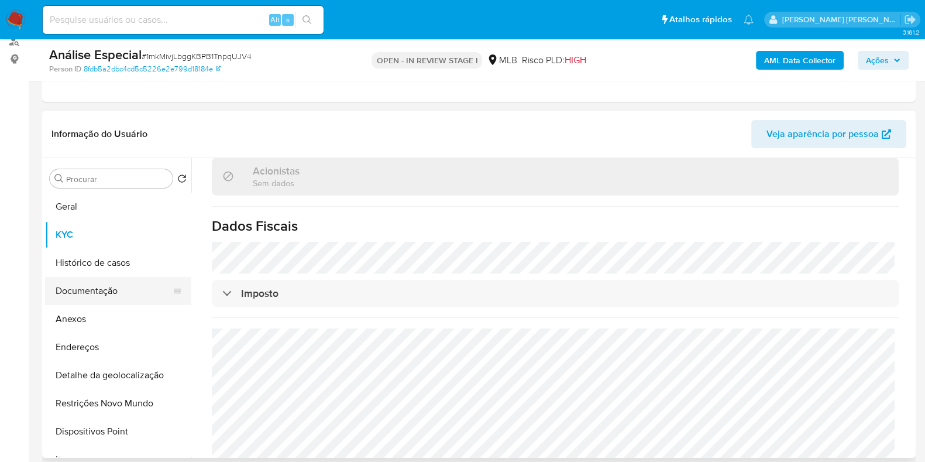
click at [91, 291] on button "Documentação" at bounding box center [113, 291] width 137 height 28
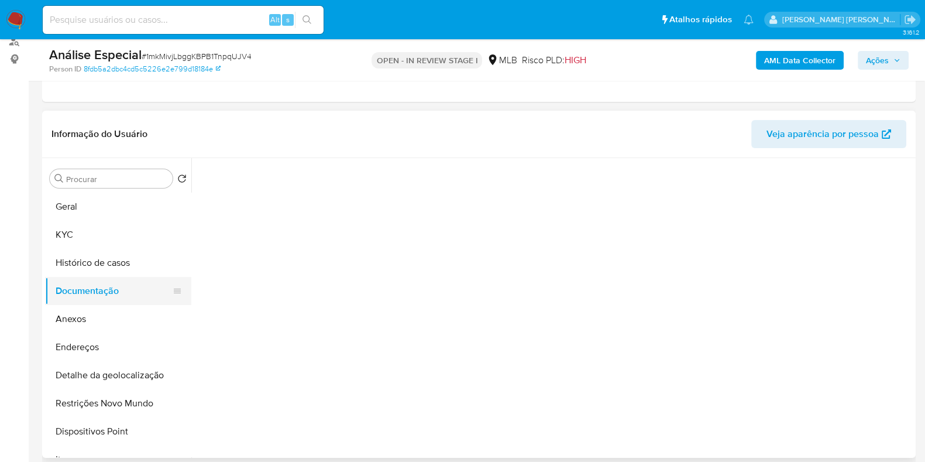
scroll to position [0, 0]
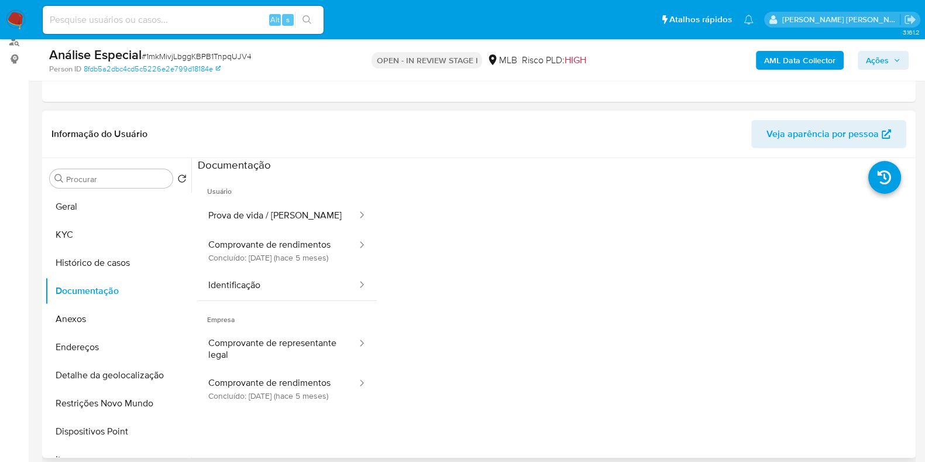
click at [273, 195] on span "Usuário" at bounding box center [287, 187] width 179 height 28
click at [273, 215] on button "Prova de vida / Selfie" at bounding box center [278, 216] width 160 height 30
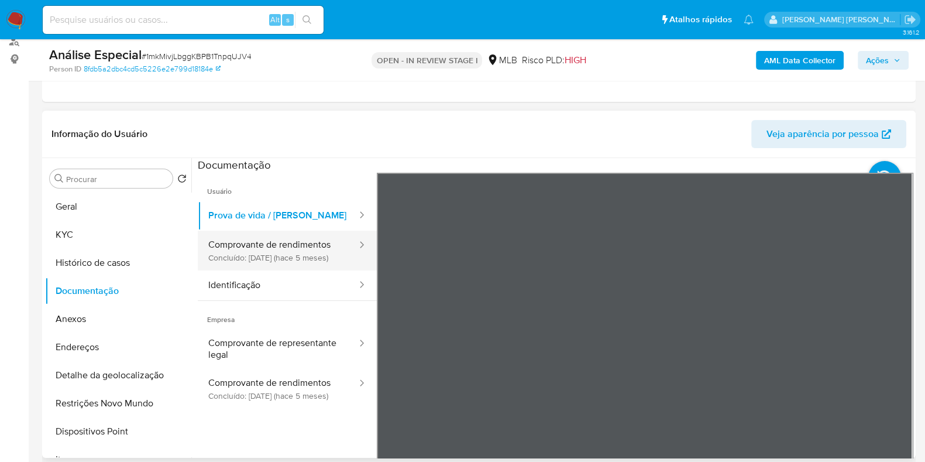
click at [302, 240] on button "Comprovante de rendimentos Concluído: 08/05/2025 (hace 5 meses)" at bounding box center [278, 251] width 160 height 40
